Goal: Task Accomplishment & Management: Manage account settings

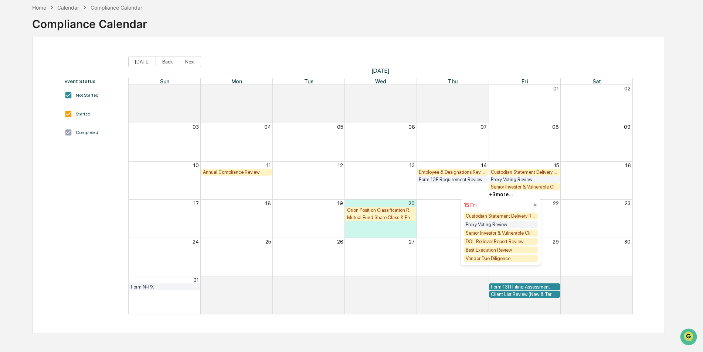
click at [65, 7] on div "Calendar" at bounding box center [68, 7] width 22 height 6
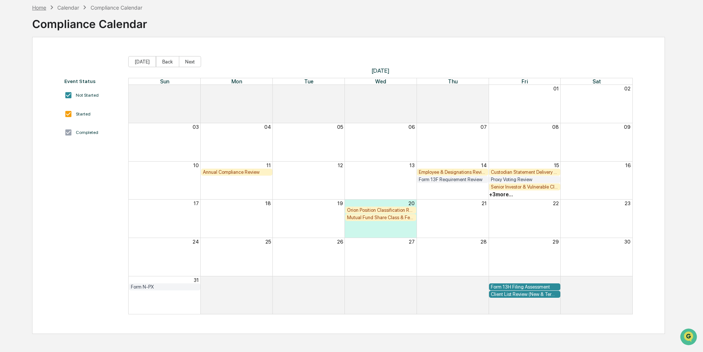
click at [41, 8] on div "Home" at bounding box center [39, 7] width 14 height 6
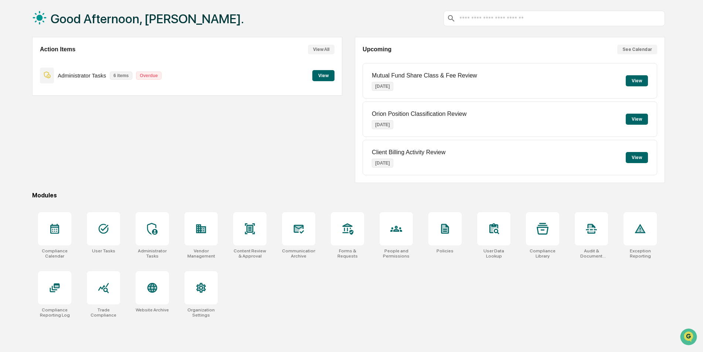
click at [316, 77] on button "View" at bounding box center [323, 75] width 22 height 11
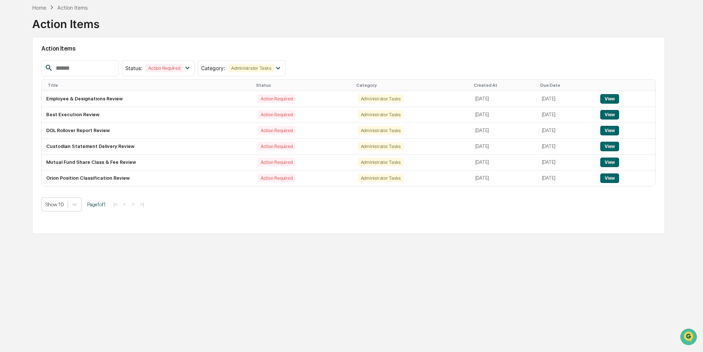
click at [426, 275] on div "Home Action Items Action Items Action Items Status : Action Required Select/Des…" at bounding box center [348, 176] width 655 height 352
click at [45, 7] on div "Home" at bounding box center [39, 7] width 14 height 6
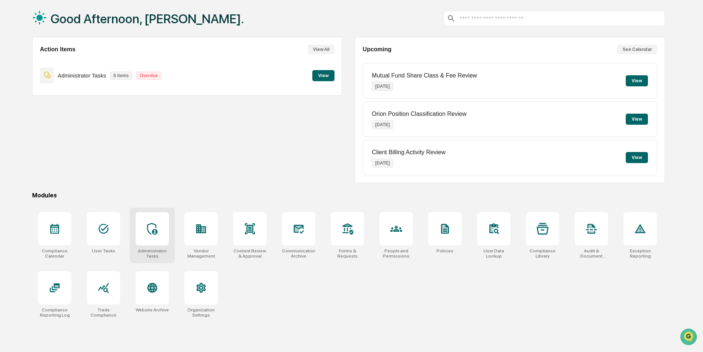
click at [156, 244] on div at bounding box center [152, 228] width 33 height 33
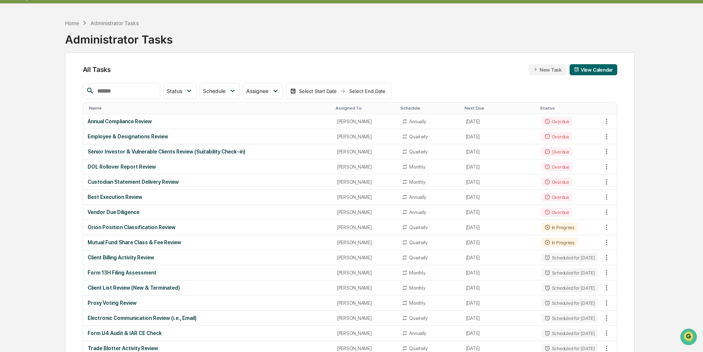
scroll to position [37, 0]
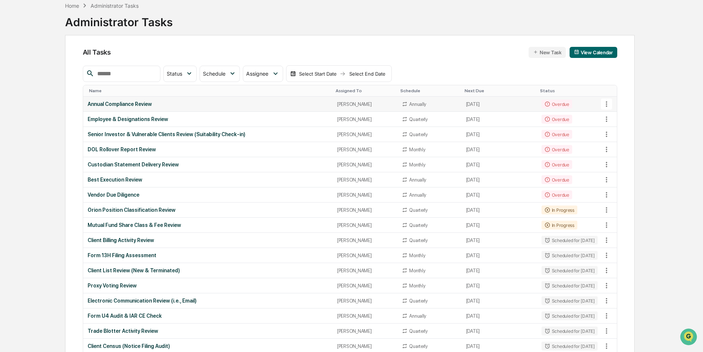
click at [144, 106] on div "Annual Compliance Review" at bounding box center [208, 104] width 241 height 6
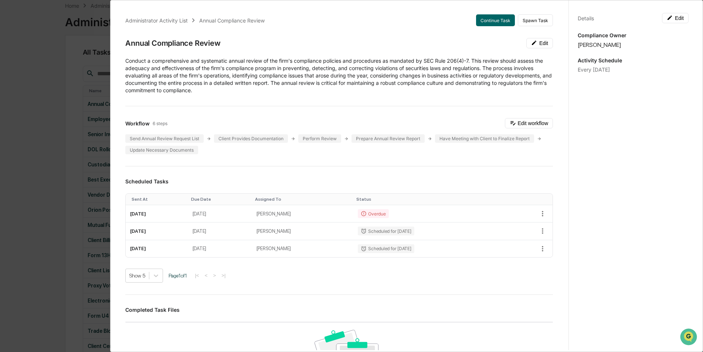
click at [56, 105] on div "Administrator Activity List Annual Compliance Review Continue Task Spawn Task A…" at bounding box center [351, 176] width 703 height 352
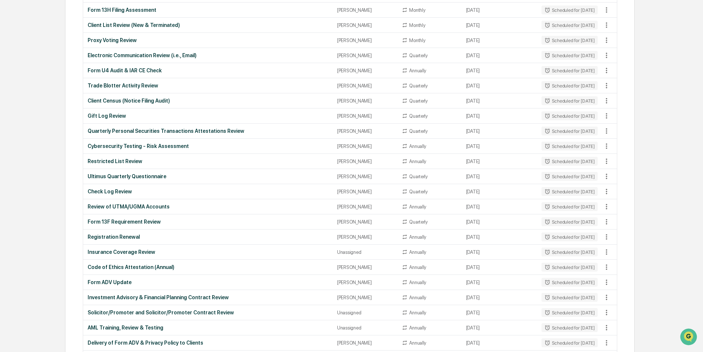
scroll to position [296, 0]
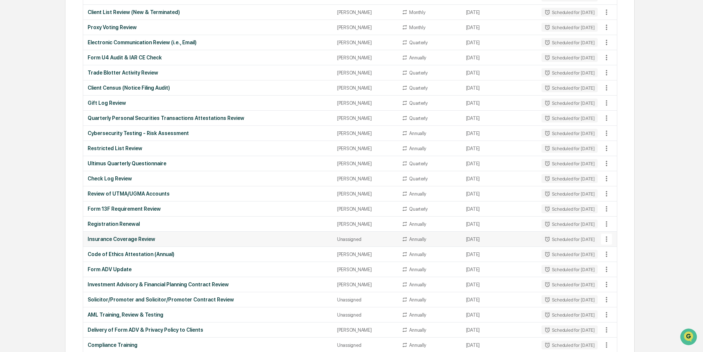
click at [157, 243] on td "Insurance Coverage Review" at bounding box center [207, 239] width 249 height 15
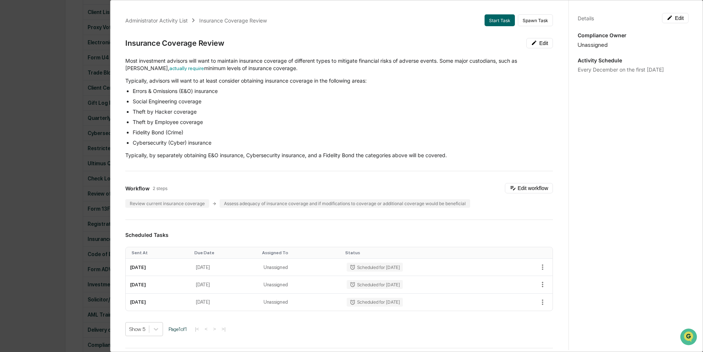
click at [58, 93] on div "Administrator Activity List Insurance Coverage Review Start Task Spawn Task Ins…" at bounding box center [351, 176] width 703 height 352
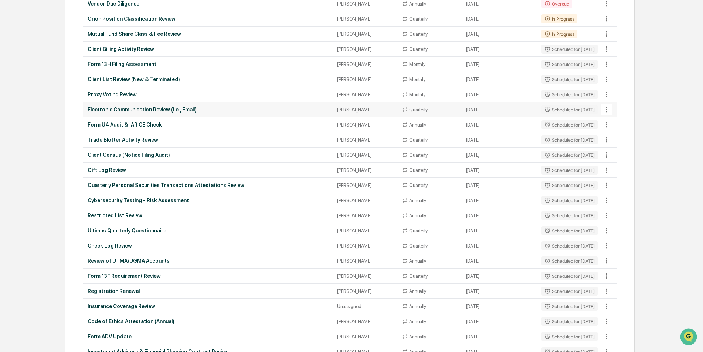
scroll to position [246, 0]
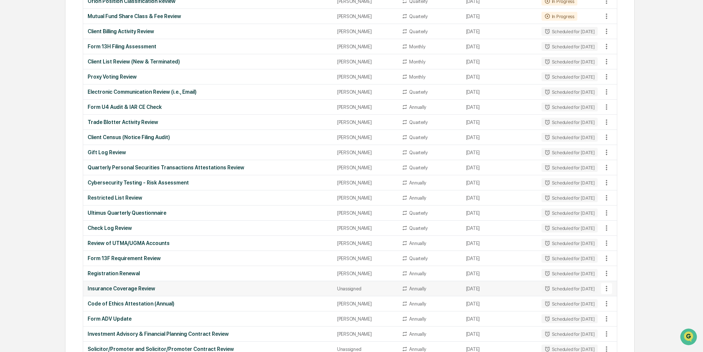
click at [349, 290] on div "Unassigned" at bounding box center [365, 289] width 56 height 6
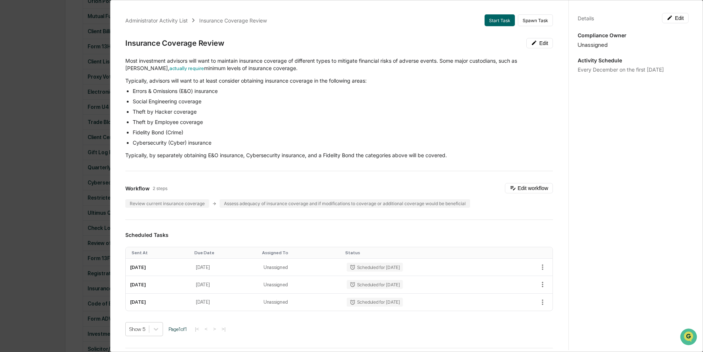
click at [666, 23] on div "Details Edit Compliance Owner Unassigned Activity Schedule Every December on th…" at bounding box center [632, 183] width 129 height 370
click at [667, 20] on icon at bounding box center [670, 18] width 6 height 6
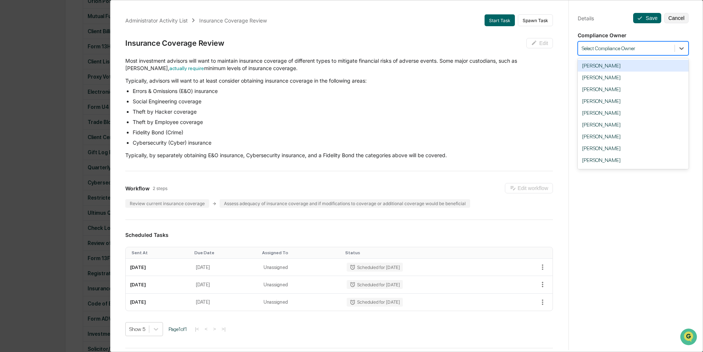
click at [649, 48] on div at bounding box center [626, 48] width 89 height 7
click at [643, 110] on div "[PERSON_NAME]" at bounding box center [633, 113] width 111 height 12
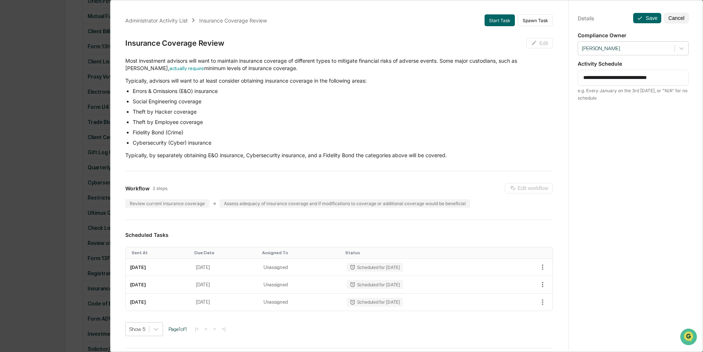
drag, startPoint x: 620, startPoint y: 77, endPoint x: 596, endPoint y: 78, distance: 23.7
click at [596, 78] on textarea "**********" at bounding box center [633, 78] width 100 height 8
type textarea "**********"
click at [651, 19] on button "Save" at bounding box center [647, 18] width 28 height 10
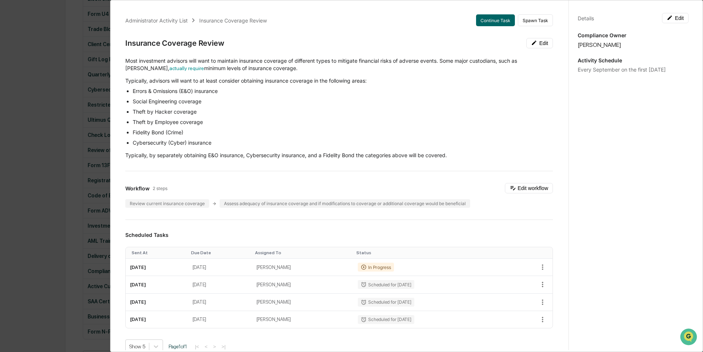
scroll to position [369, 0]
click at [48, 164] on div "Administrator Activity List Insurance Coverage Review Continue Task Spawn Task …" at bounding box center [351, 176] width 703 height 352
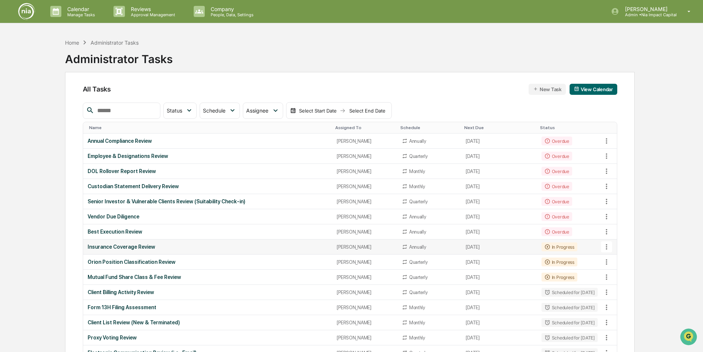
click at [605, 246] on icon at bounding box center [606, 247] width 8 height 8
click at [659, 235] on div at bounding box center [353, 176] width 706 height 352
